Goal: Answer question/provide support

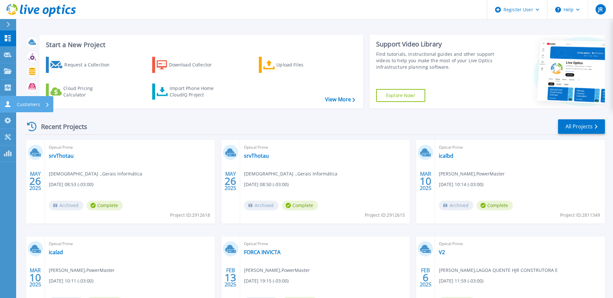
click at [36, 106] on p "Customers" at bounding box center [28, 104] width 23 height 17
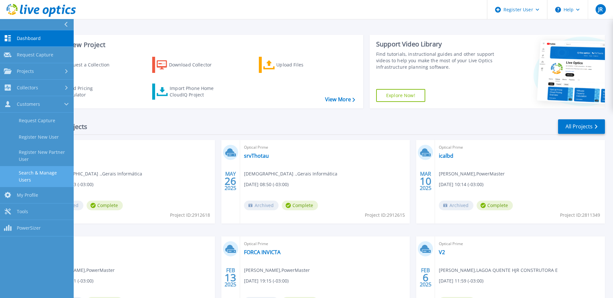
click at [44, 167] on link "Search & Manage Users" at bounding box center [37, 176] width 74 height 21
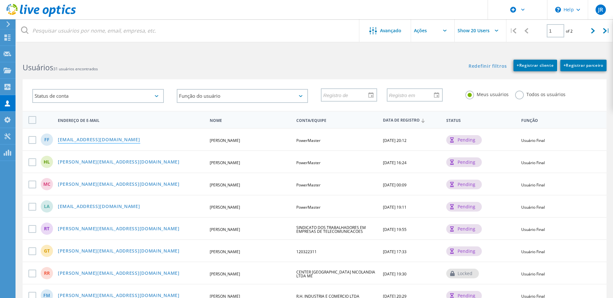
click at [100, 139] on link "fronza@naxos.net.br" at bounding box center [99, 140] width 82 height 5
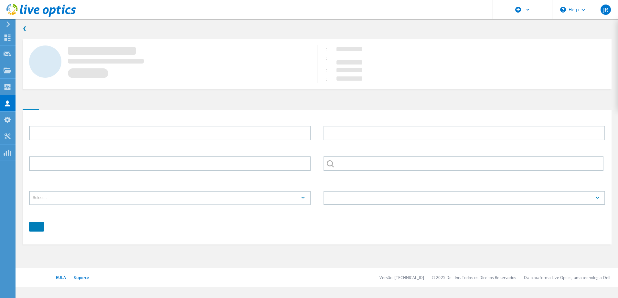
type input "Fernando"
type input "Fronza"
type input "PowerMaster"
type input "Português"
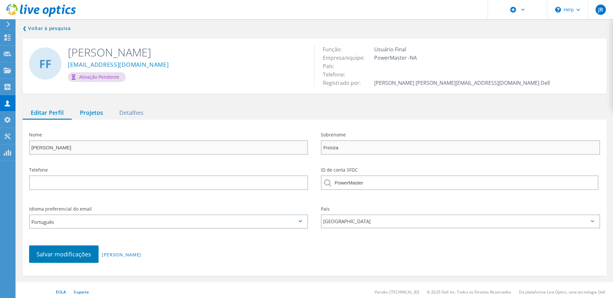
click at [94, 114] on div "Projetos" at bounding box center [91, 113] width 39 height 13
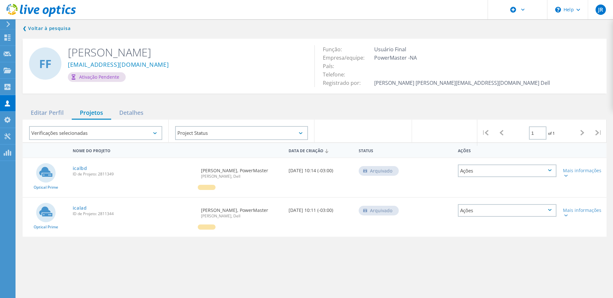
click at [62, 100] on div "❮ Voltar à pesquisa FF Fernando Fronza fronza@naxos.net.br Ativação pendente Fu…" at bounding box center [314, 167] width 597 height 299
click at [81, 169] on link "icalbd" at bounding box center [80, 168] width 15 height 5
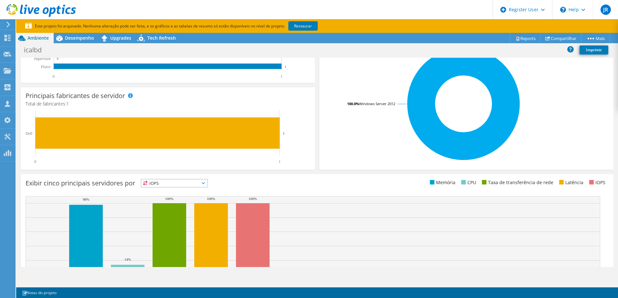
scroll to position [161, 0]
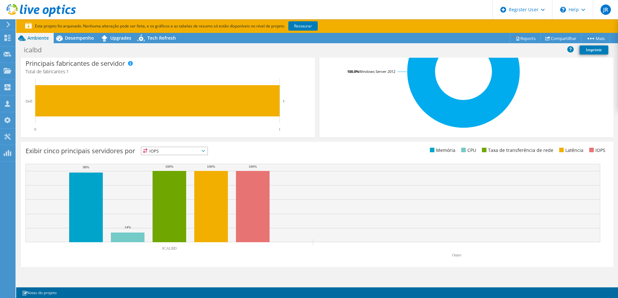
click at [176, 151] on span "IOPS" at bounding box center [174, 151] width 66 height 8
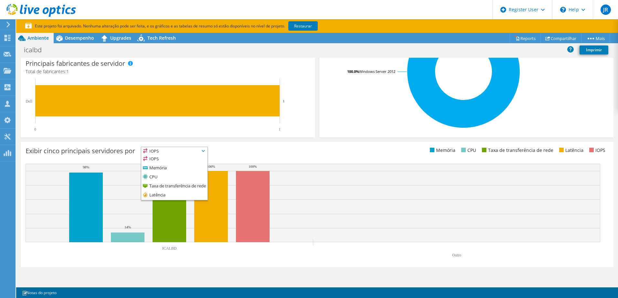
click at [176, 151] on span "IOPS" at bounding box center [174, 151] width 66 height 8
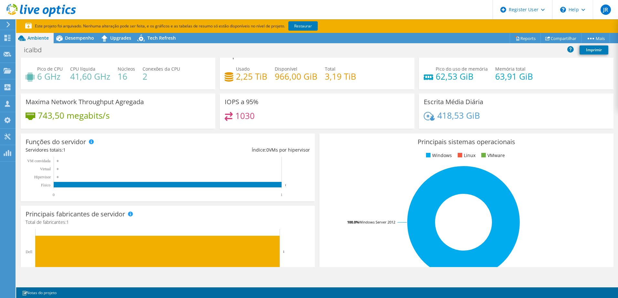
scroll to position [0, 0]
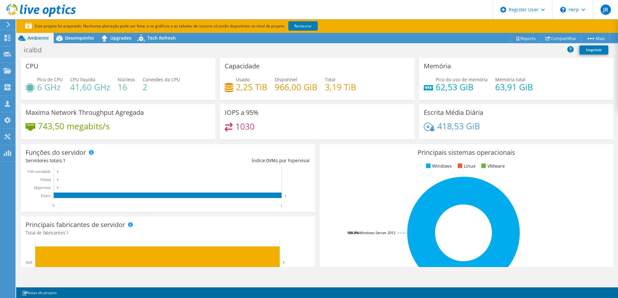
click at [63, 64] on div "CPU Pico de CPU 6 GHz CPU líquida 41,60 GHz Núcleos 16 Conexões da CPU 2" at bounding box center [118, 79] width 194 height 42
click at [77, 38] on span "Desempenho" at bounding box center [79, 38] width 29 height 6
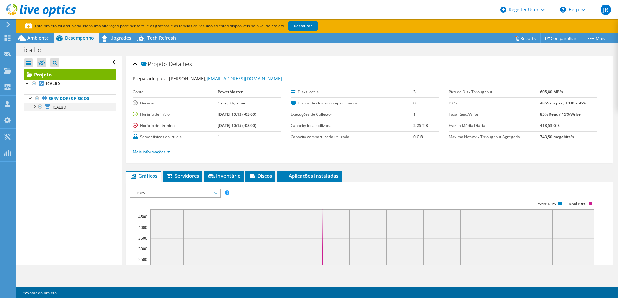
click at [33, 108] on div at bounding box center [34, 106] width 6 height 6
